Goal: Task Accomplishment & Management: Use online tool/utility

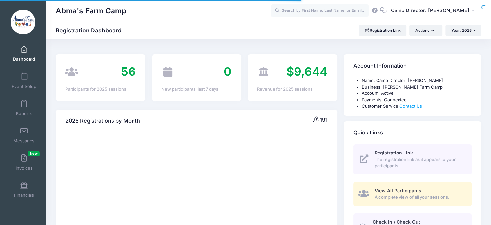
select select
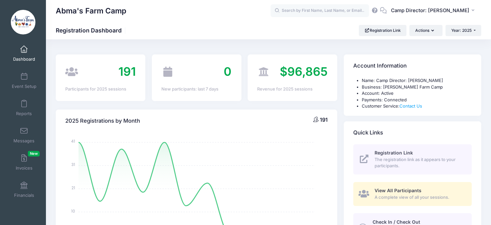
click at [24, 55] on link "Dashboard" at bounding box center [24, 53] width 31 height 23
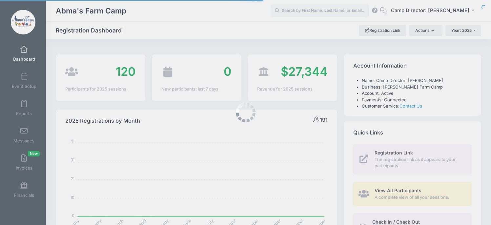
select select
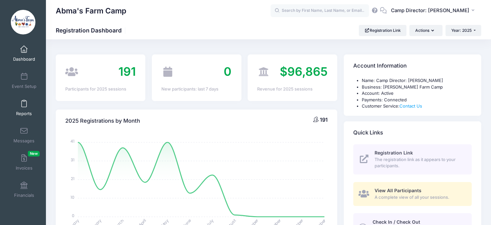
click at [22, 109] on link "Reports" at bounding box center [24, 107] width 31 height 23
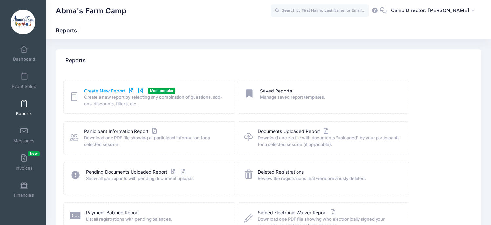
click at [102, 90] on link "Create New Report" at bounding box center [114, 91] width 61 height 7
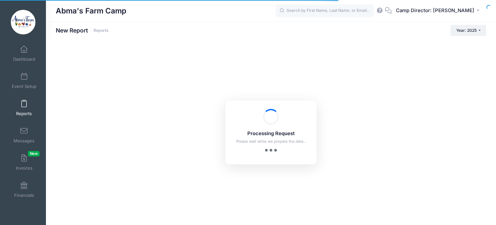
checkbox input "true"
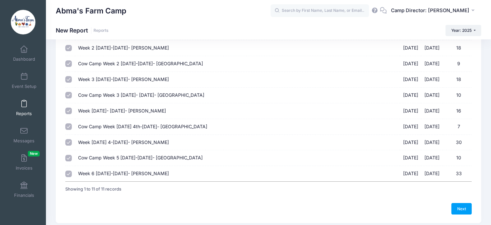
scroll to position [110, 0]
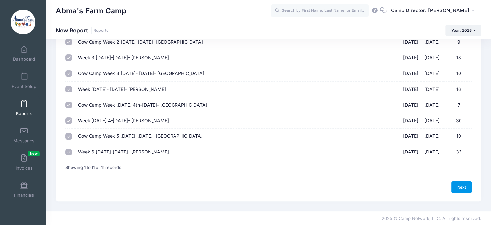
click at [461, 186] on link "Next" at bounding box center [461, 186] width 20 height 11
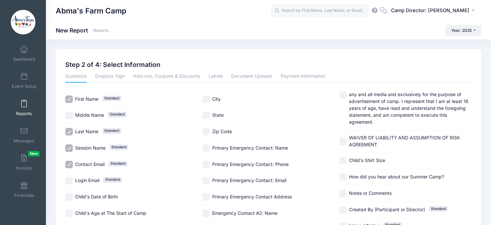
click at [22, 109] on link "Reports" at bounding box center [24, 107] width 31 height 23
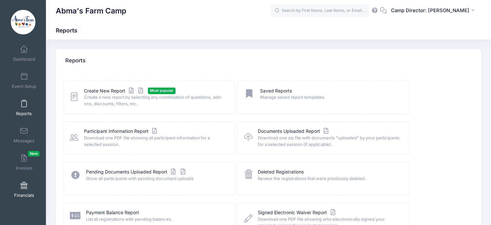
click at [24, 186] on span at bounding box center [24, 185] width 0 height 7
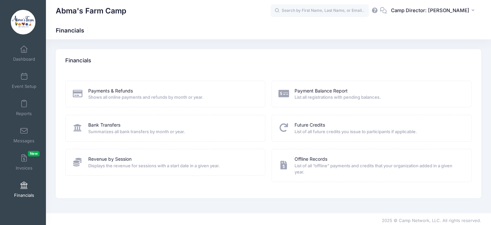
click at [165, 146] on div "Payments & Refunds Shows all online payments and refunds by month or year. Bank…" at bounding box center [165, 135] width 206 height 109
click at [104, 160] on link "Revenue by Session" at bounding box center [109, 159] width 43 height 7
